Goal: Information Seeking & Learning: Find specific fact

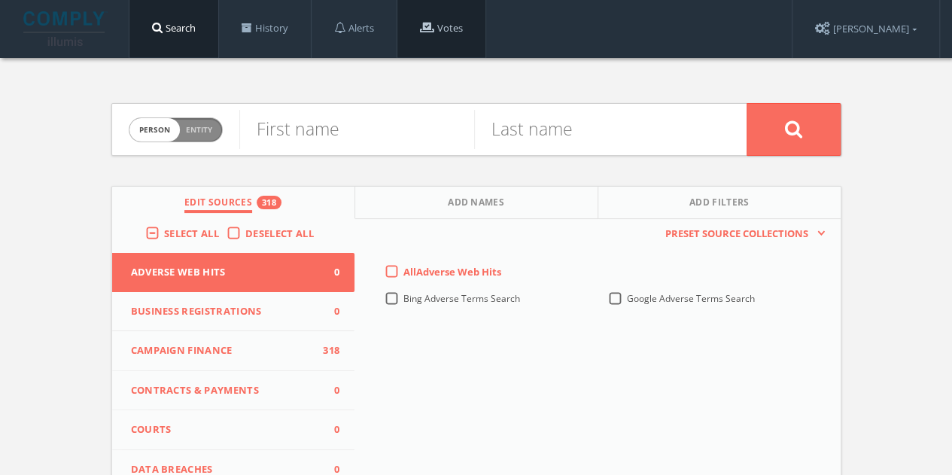
click at [434, 29] on span at bounding box center [427, 27] width 14 height 11
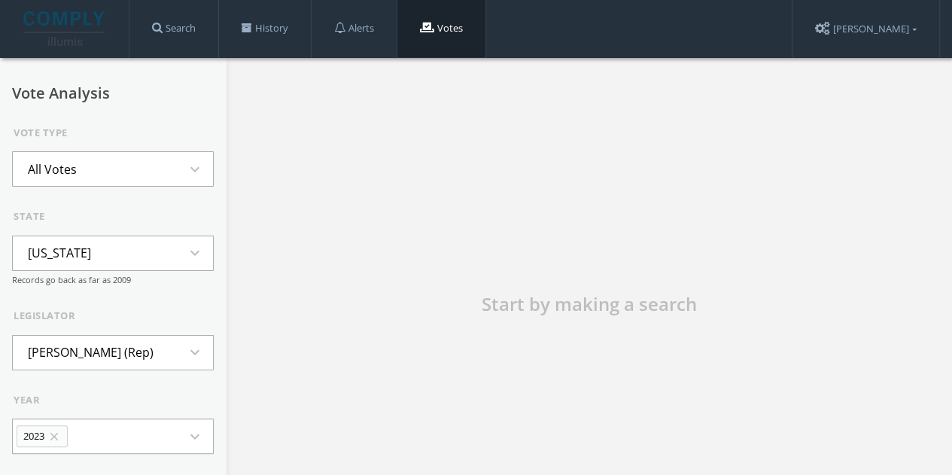
click at [186, 251] on icon "expand_more" at bounding box center [199, 253] width 27 height 18
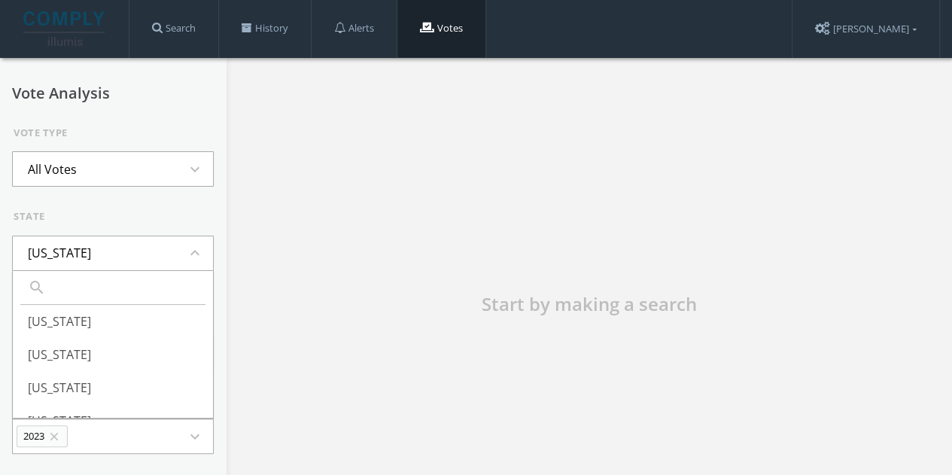
click at [100, 293] on input "text" at bounding box center [125, 287] width 146 height 18
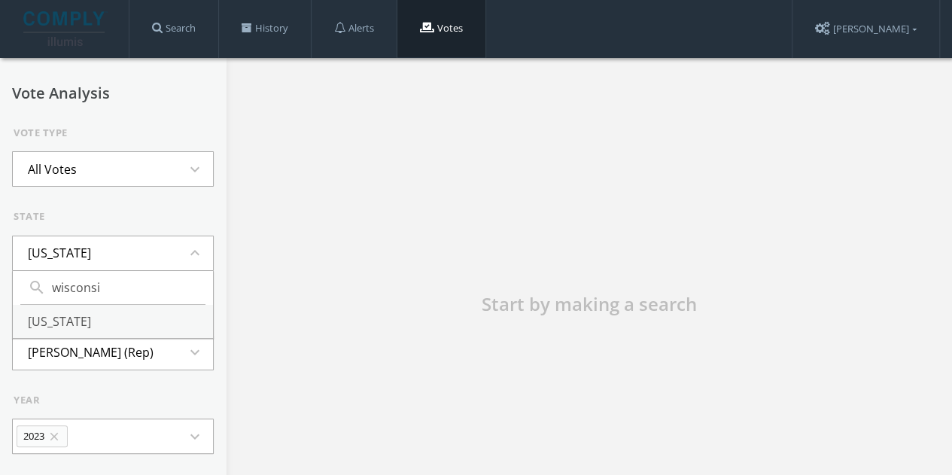
type input "wisconsi"
click at [68, 309] on li "[US_STATE]" at bounding box center [113, 321] width 200 height 33
click at [131, 347] on li "[PERSON_NAME] (Dem)" at bounding box center [93, 352] width 161 height 33
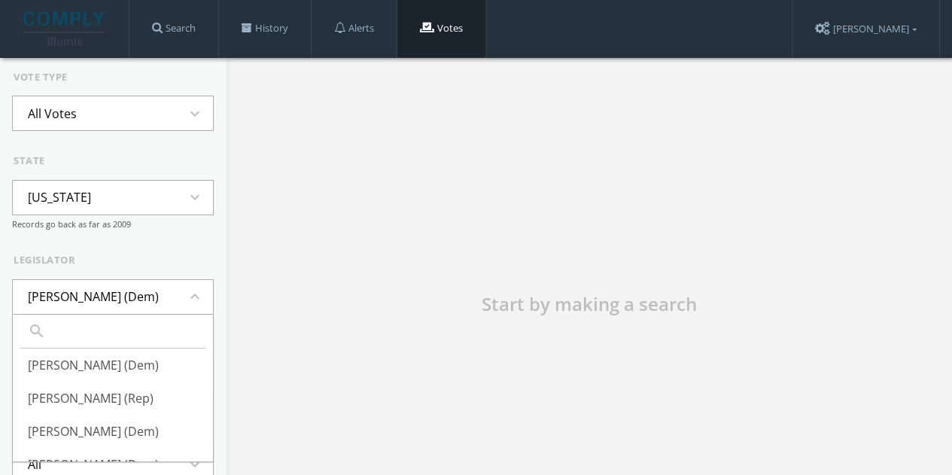
scroll to position [57, 0]
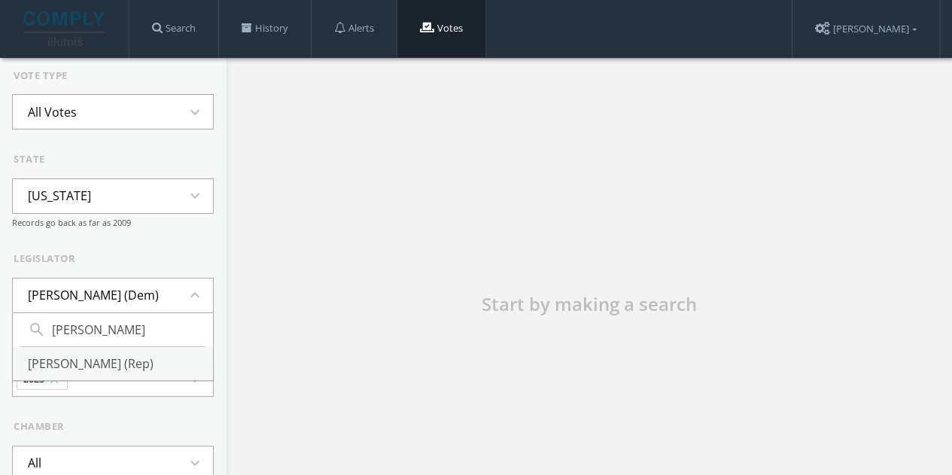
type input "[PERSON_NAME]"
click at [114, 361] on li "[PERSON_NAME] (Rep)" at bounding box center [113, 363] width 200 height 33
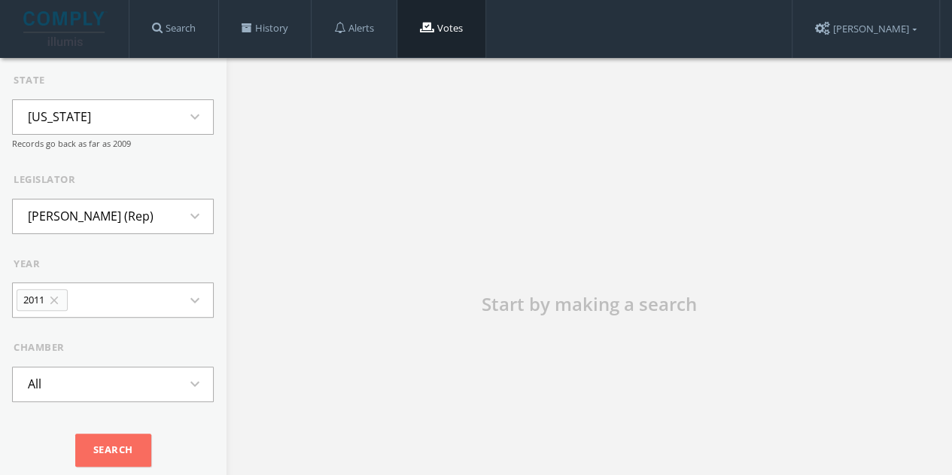
click at [53, 299] on icon "close" at bounding box center [54, 301] width 14 height 14
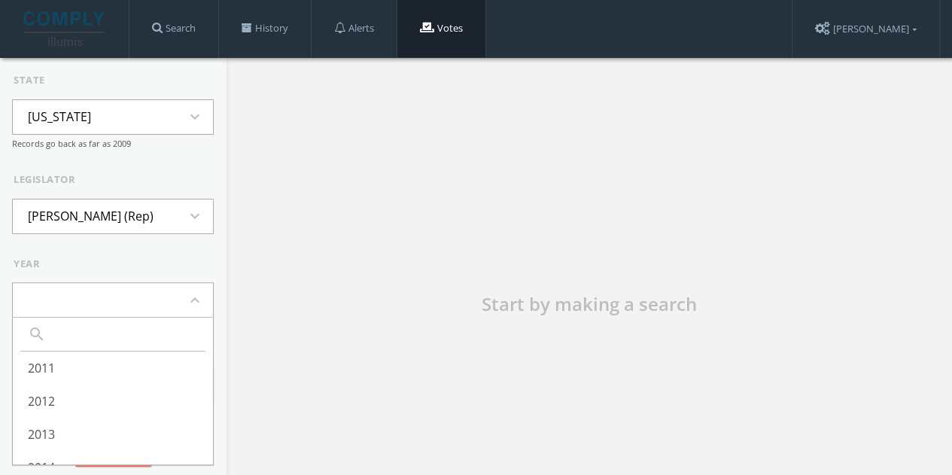
click at [123, 248] on form "Vote Type All Votes expand_more state [US_STATE] expand_more Records go back as…" at bounding box center [113, 232] width 202 height 487
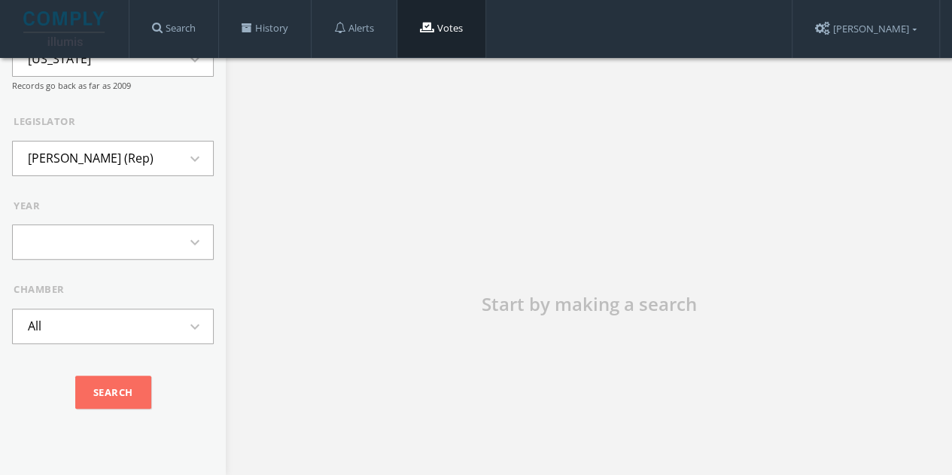
scroll to position [93, 0]
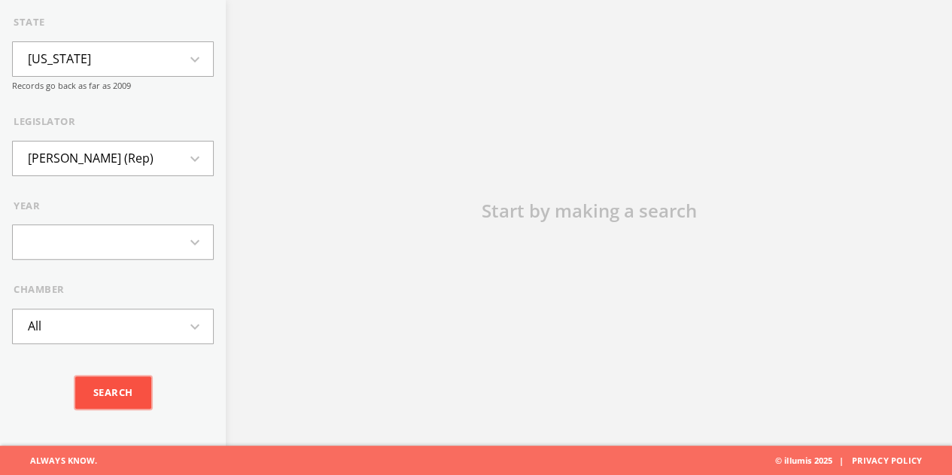
click at [114, 389] on input "Search" at bounding box center [113, 392] width 76 height 33
click at [113, 240] on button "expand_more" at bounding box center [113, 242] width 202 height 35
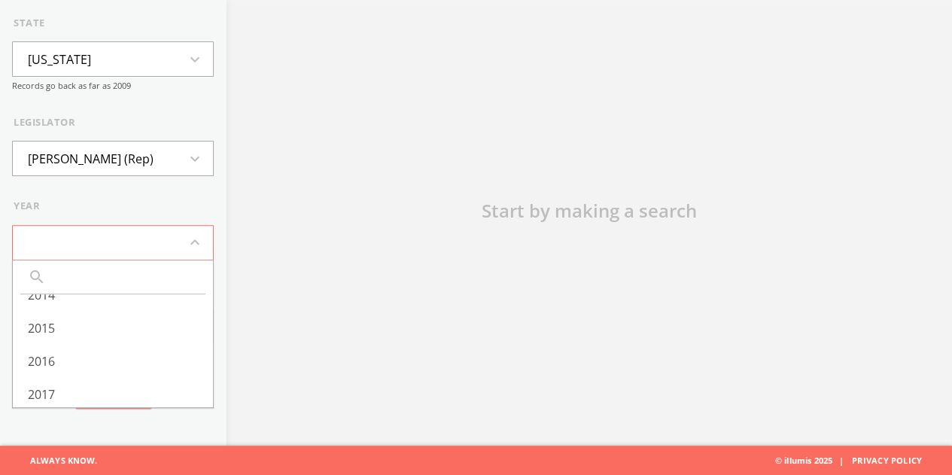
scroll to position [263, 0]
click at [68, 388] on li "All" at bounding box center [113, 390] width 200 height 33
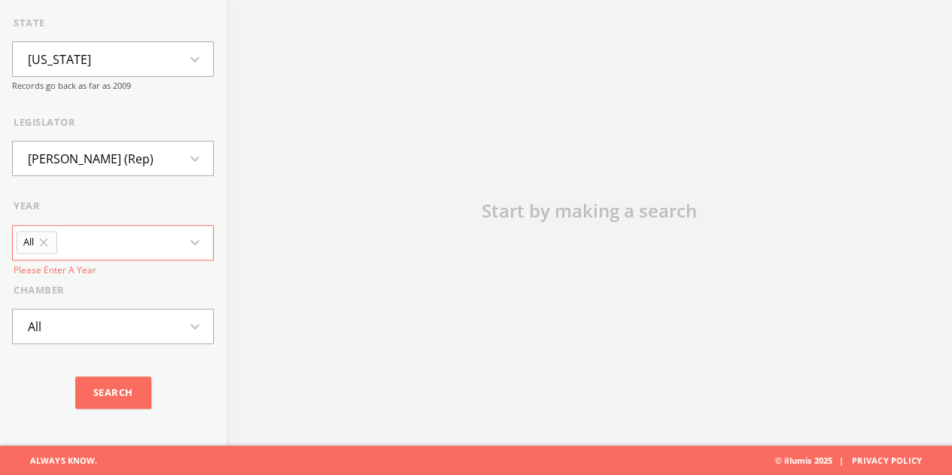
scroll to position [113, 0]
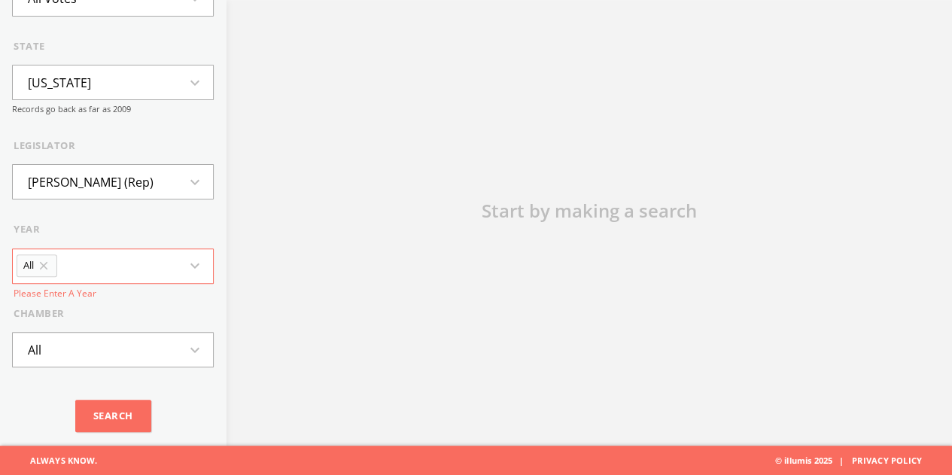
click at [140, 306] on div "chamber" at bounding box center [114, 313] width 200 height 15
click at [117, 427] on input "Search" at bounding box center [113, 416] width 76 height 33
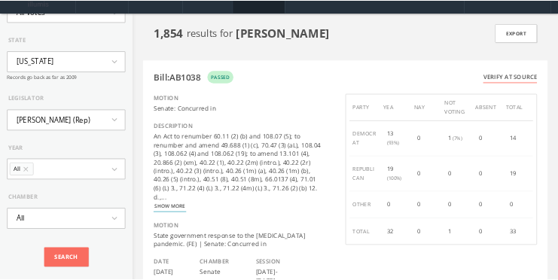
scroll to position [0, 0]
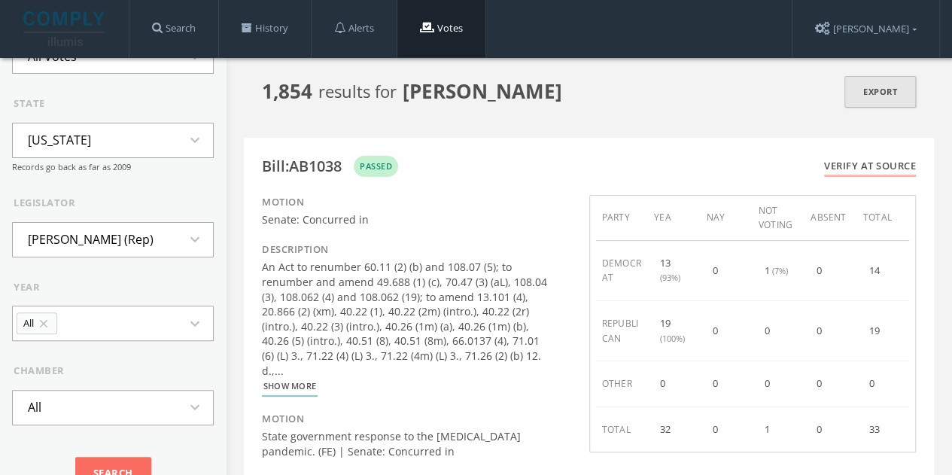
click at [859, 100] on link "Export" at bounding box center [879, 92] width 71 height 32
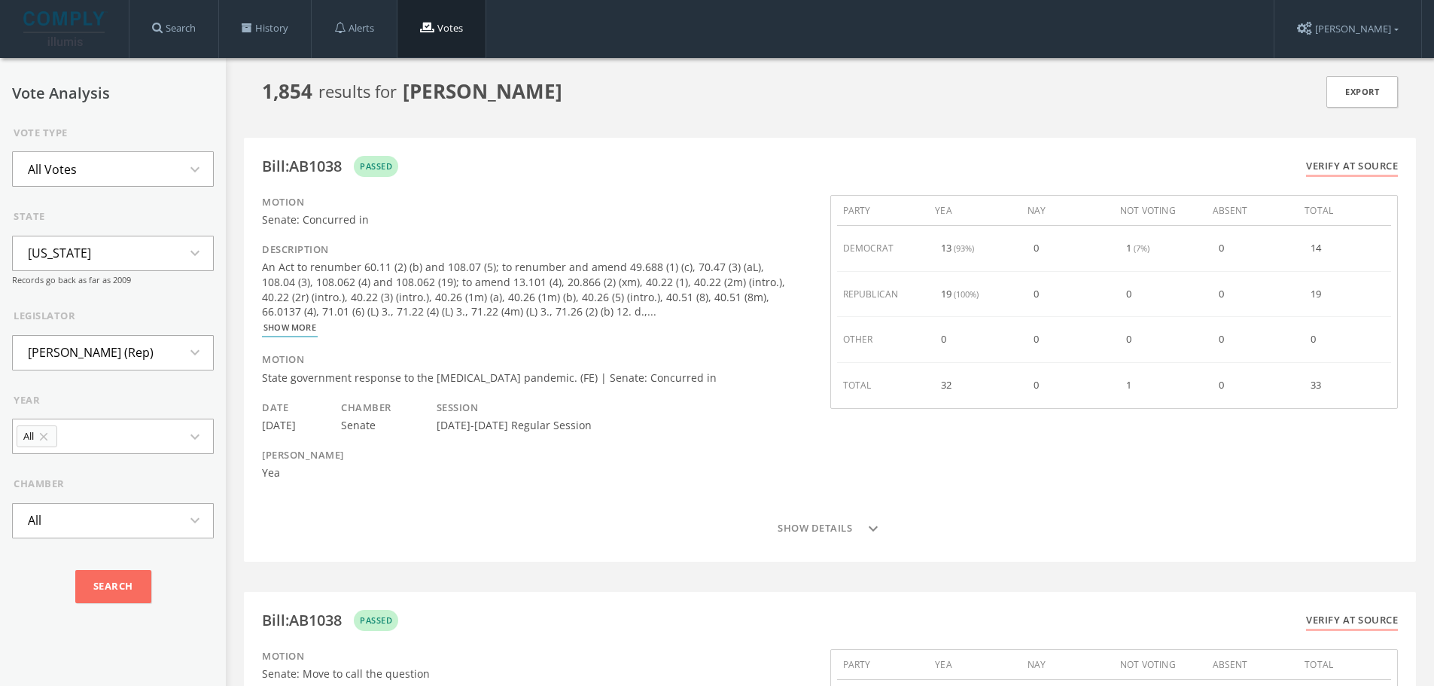
drag, startPoint x: 259, startPoint y: 91, endPoint x: 556, endPoint y: 86, distance: 297.3
click at [186, 166] on icon "expand_more" at bounding box center [199, 169] width 27 height 18
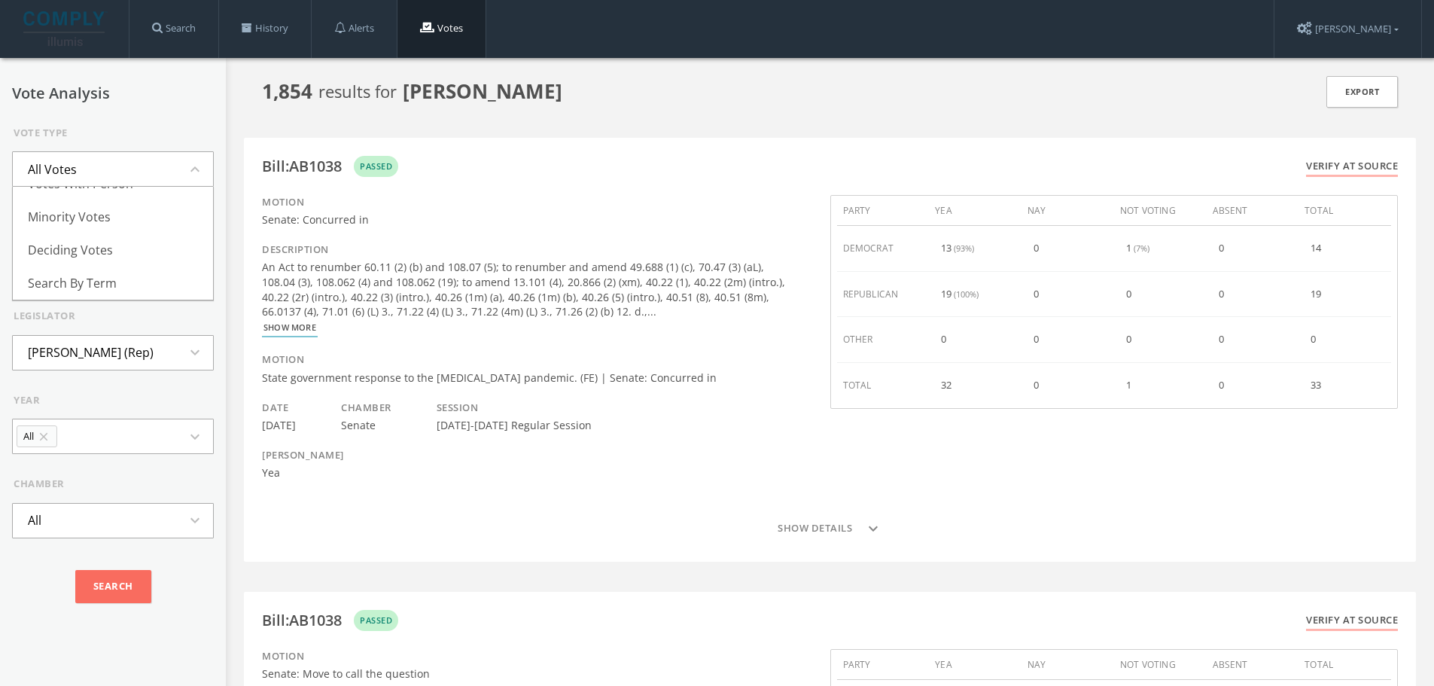
click at [129, 96] on h2 "Vote Analysis" at bounding box center [113, 93] width 202 height 17
click at [189, 431] on icon "expand_more" at bounding box center [199, 436] width 27 height 18
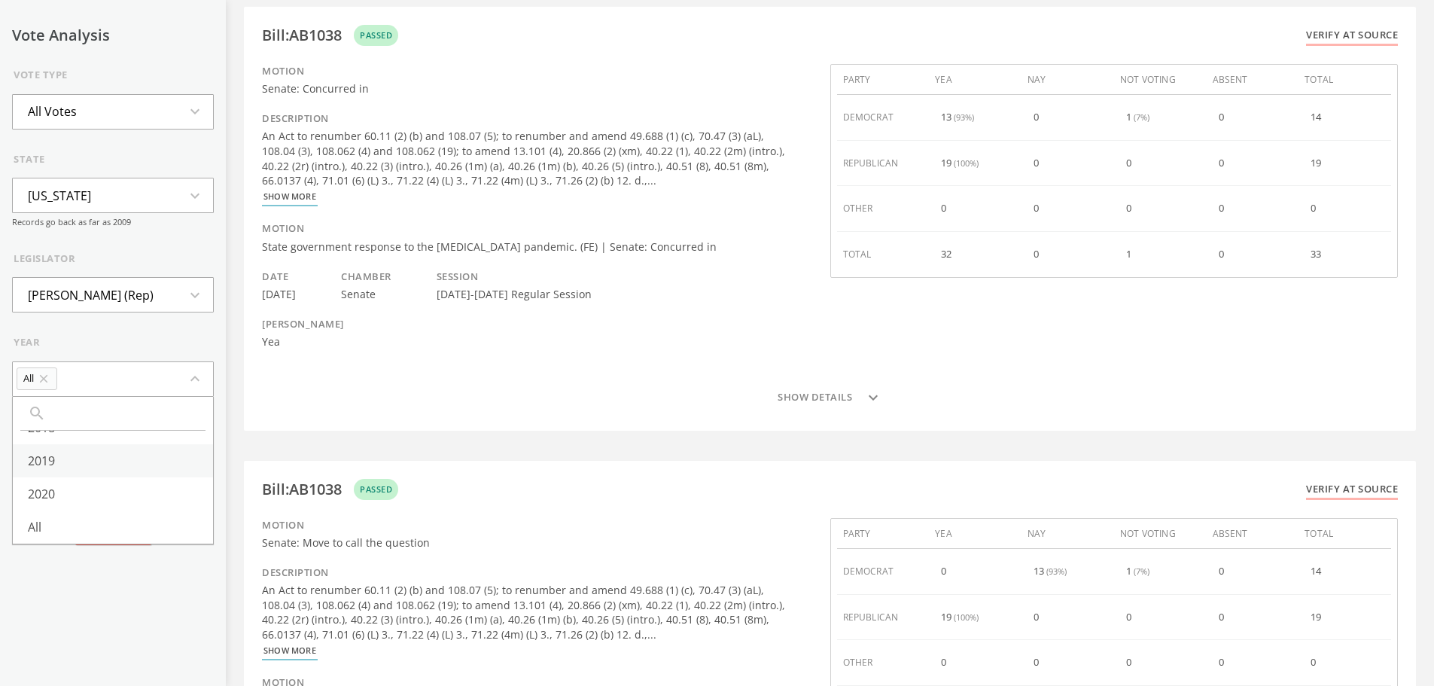
scroll to position [253, 0]
click at [118, 338] on div "year" at bounding box center [114, 342] width 200 height 15
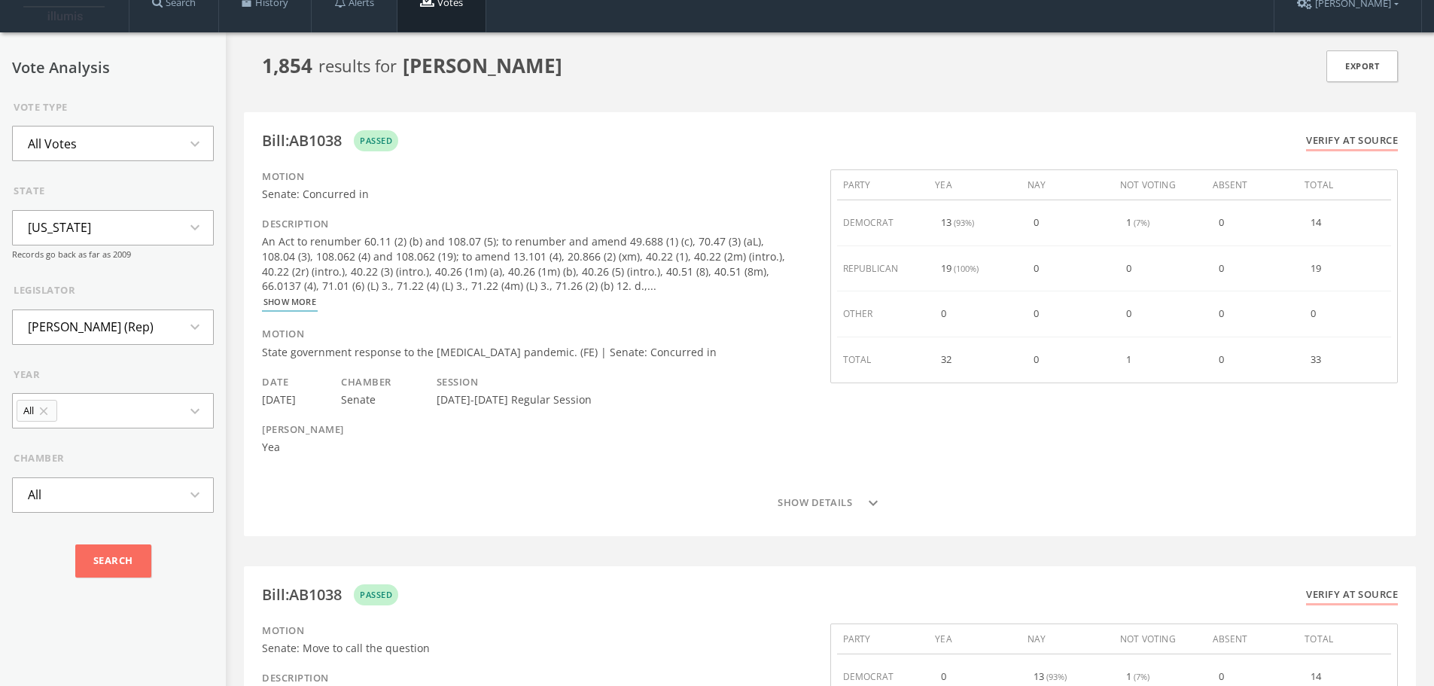
scroll to position [0, 0]
